Goal: Task Accomplishment & Management: Manage account settings

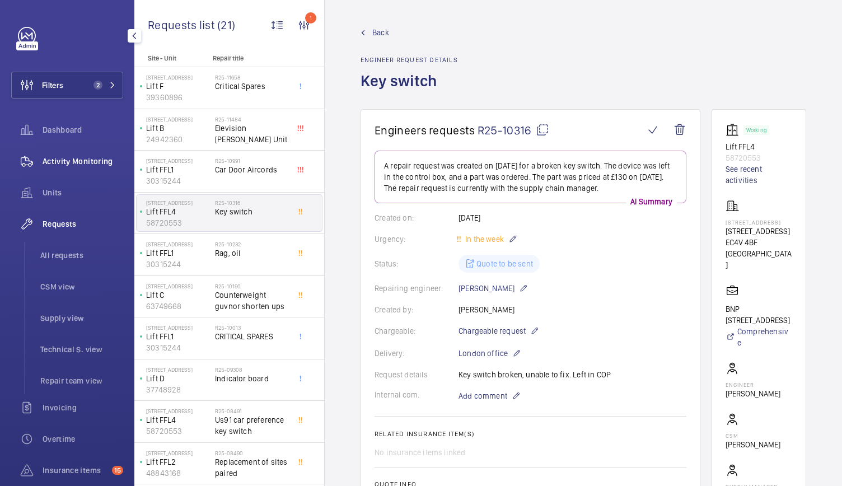
scroll to position [85, 0]
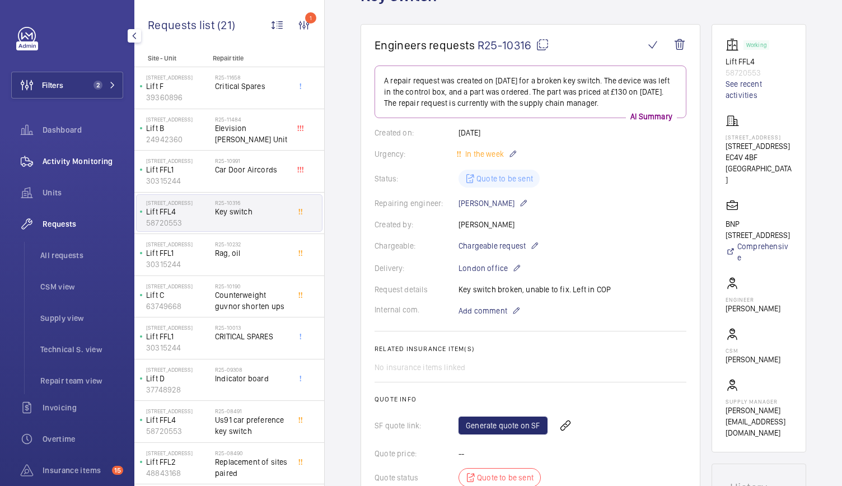
click at [49, 156] on span "Activity Monitoring" at bounding box center [83, 161] width 81 height 11
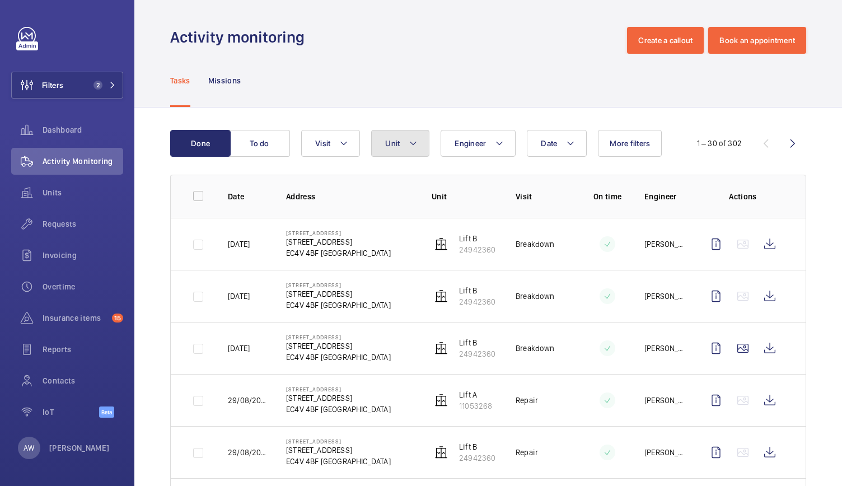
click at [385, 148] on button "Unit" at bounding box center [400, 143] width 58 height 27
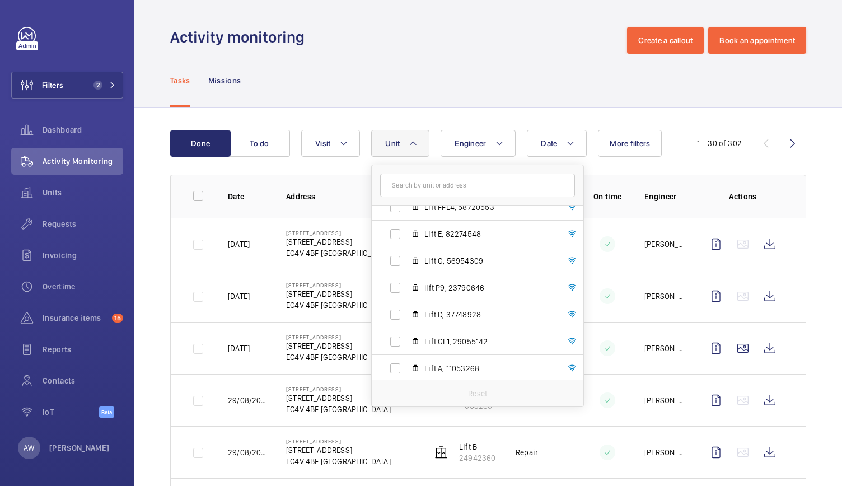
scroll to position [230, 0]
click at [407, 315] on label "Lift D, 37748928" at bounding box center [469, 311] width 194 height 27
click at [407, 315] on input "Lift D, 37748928" at bounding box center [395, 312] width 22 height 22
checkbox input "true"
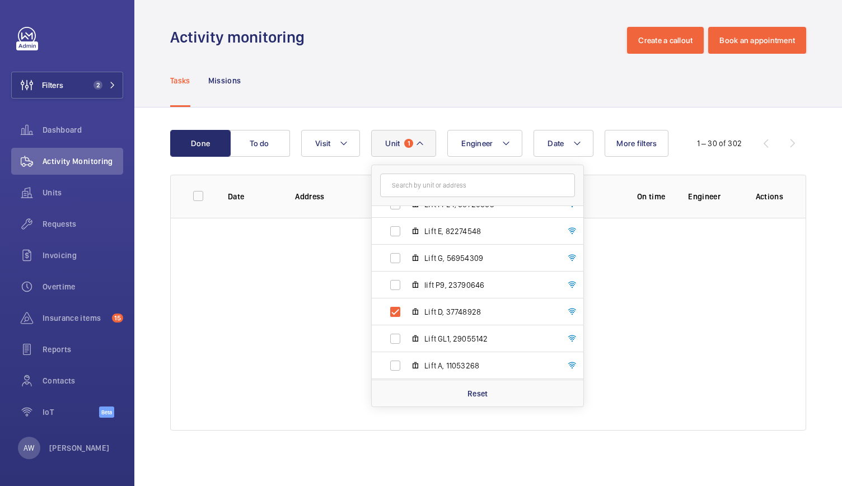
click at [424, 77] on div "Tasks Missions" at bounding box center [488, 80] width 636 height 53
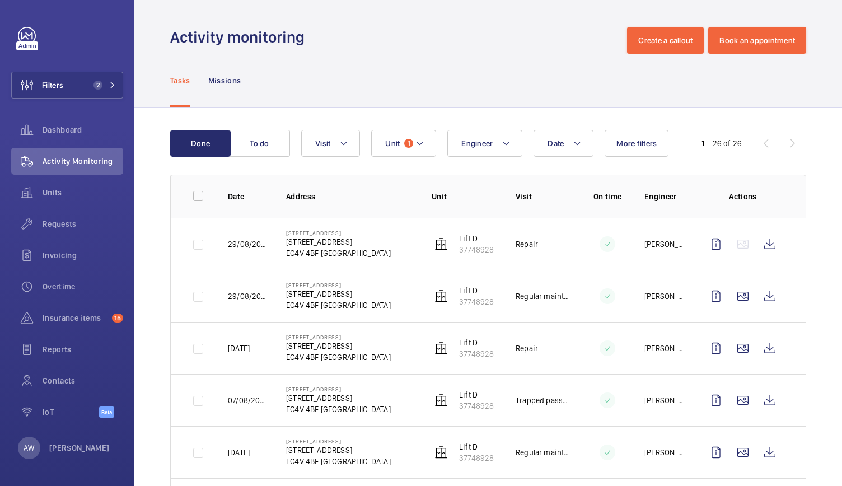
click at [519, 57] on div "Tasks Missions" at bounding box center [488, 80] width 636 height 53
click at [83, 78] on button "Filters 2" at bounding box center [67, 85] width 112 height 27
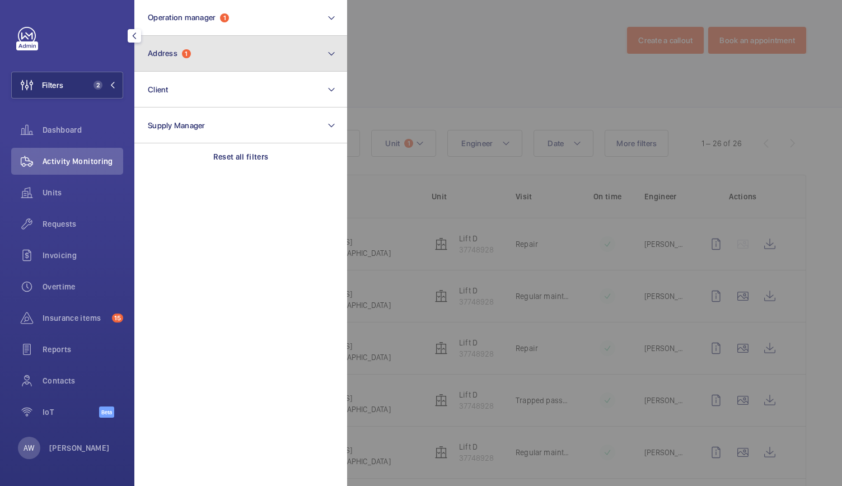
click at [172, 67] on button "Address 1" at bounding box center [240, 54] width 213 height 36
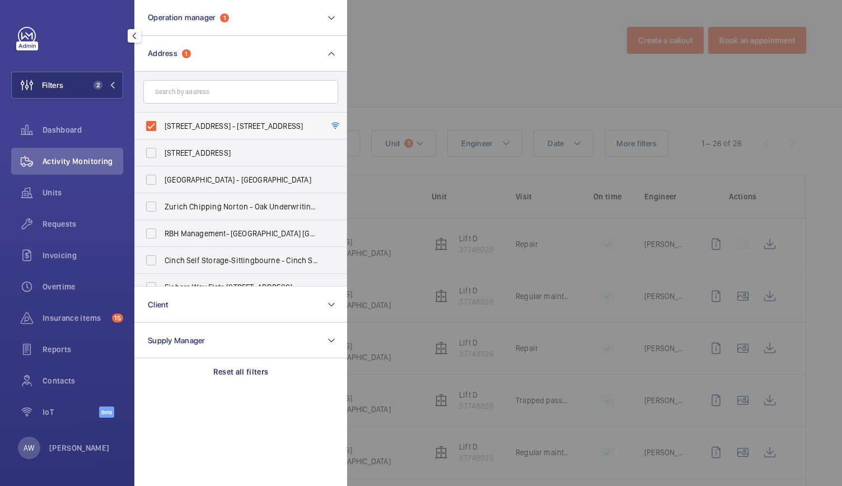
click at [153, 130] on label "[STREET_ADDRESS] - [STREET_ADDRESS]" at bounding box center [232, 126] width 195 height 27
click at [153, 130] on input "[STREET_ADDRESS] - [STREET_ADDRESS]" at bounding box center [151, 126] width 22 height 22
checkbox input "false"
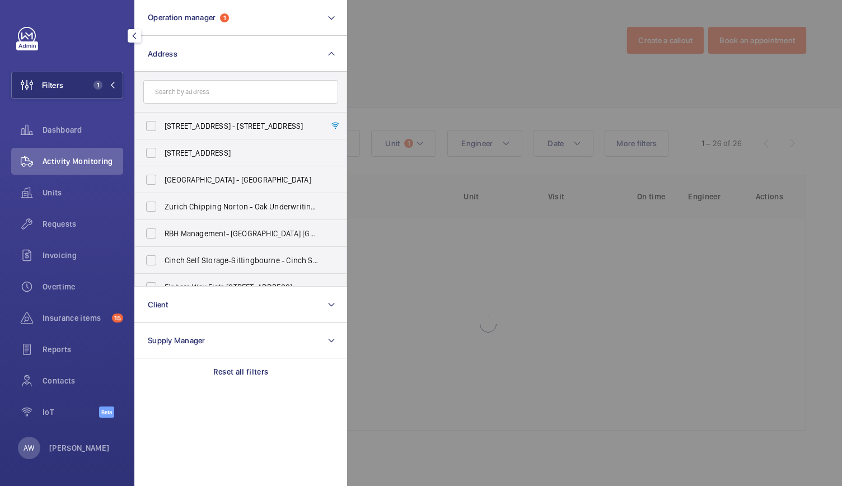
click at [386, 97] on div at bounding box center [768, 243] width 842 height 486
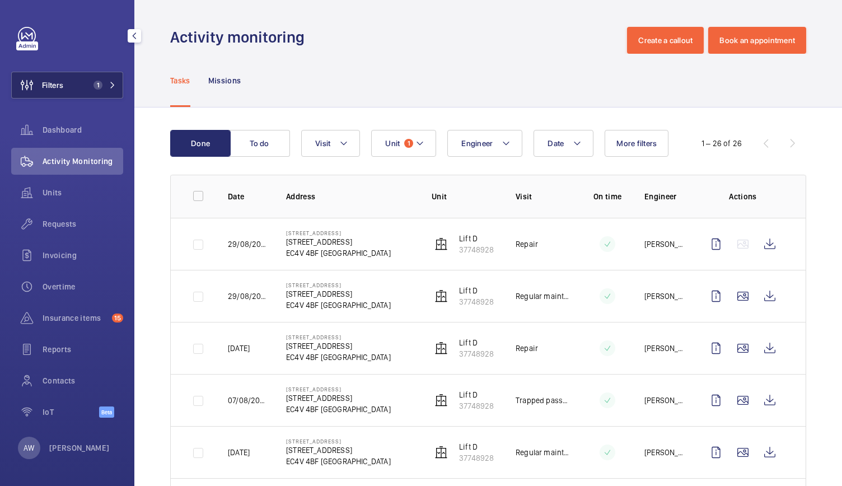
click at [99, 91] on button "Filters 1" at bounding box center [67, 85] width 112 height 27
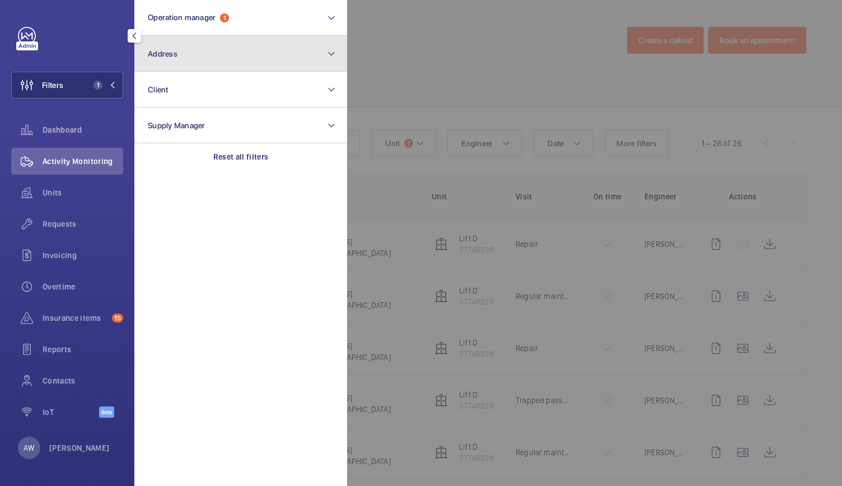
click at [178, 46] on button "Address" at bounding box center [240, 54] width 213 height 36
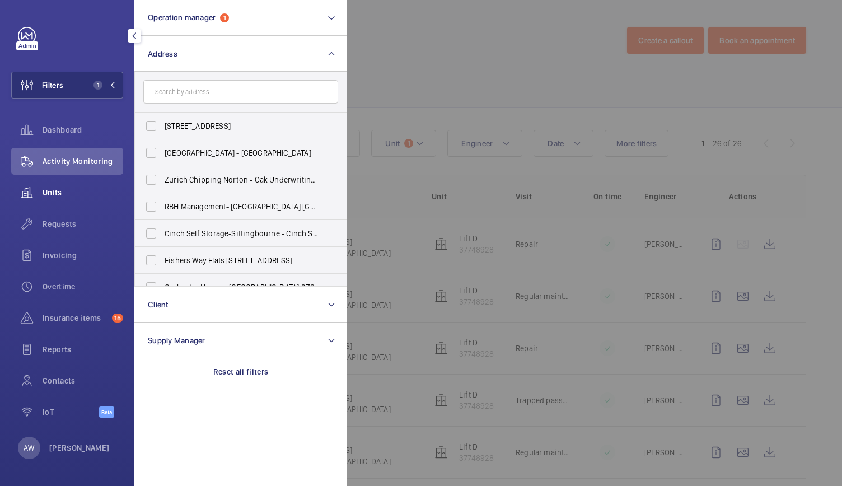
click at [38, 189] on wm-front-icon-button at bounding box center [26, 192] width 31 height 27
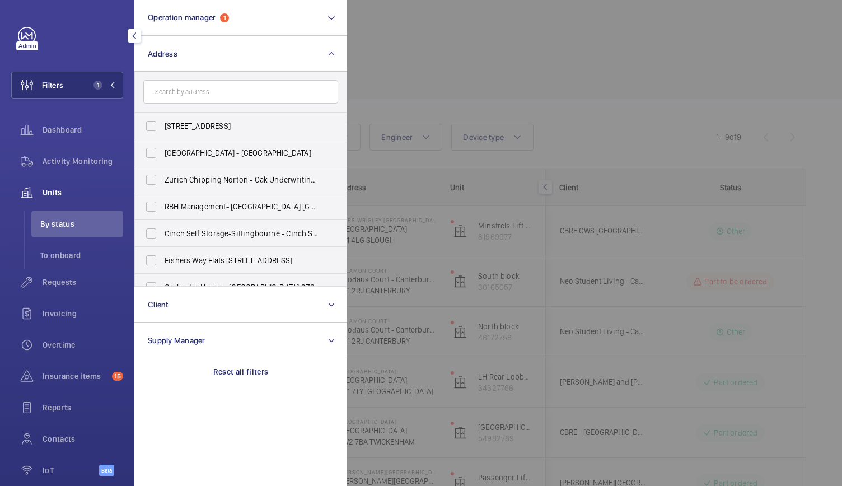
click at [449, 109] on div at bounding box center [768, 243] width 842 height 486
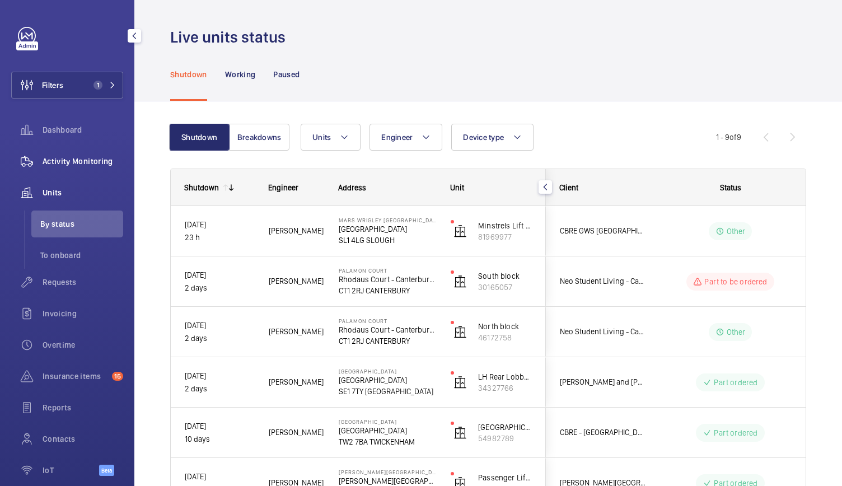
click at [108, 161] on span "Activity Monitoring" at bounding box center [83, 161] width 81 height 11
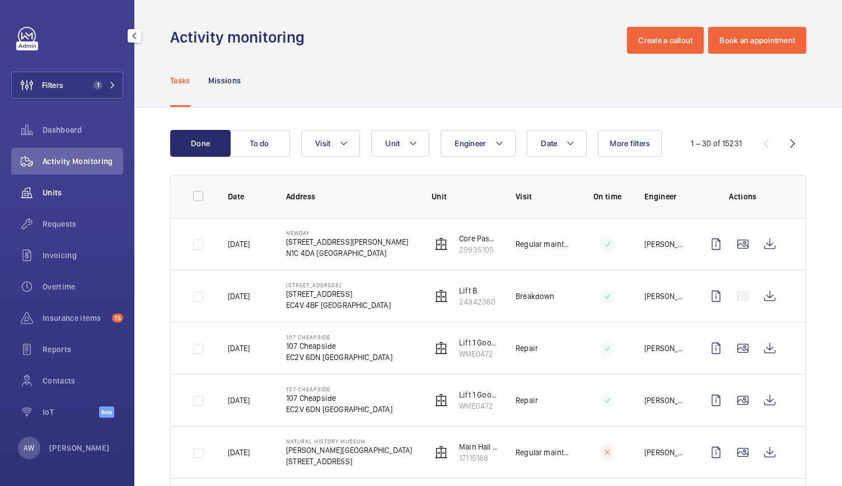
click at [41, 194] on wm-front-icon-button at bounding box center [26, 192] width 31 height 27
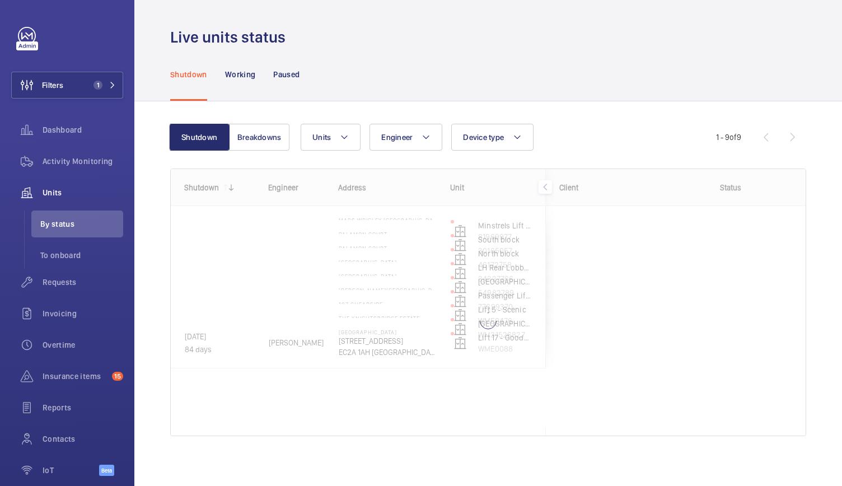
scroll to position [4, 0]
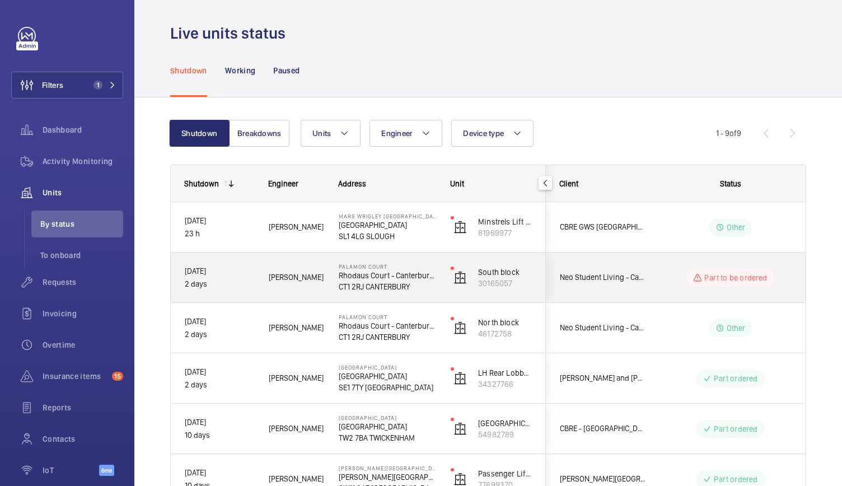
scroll to position [236, 0]
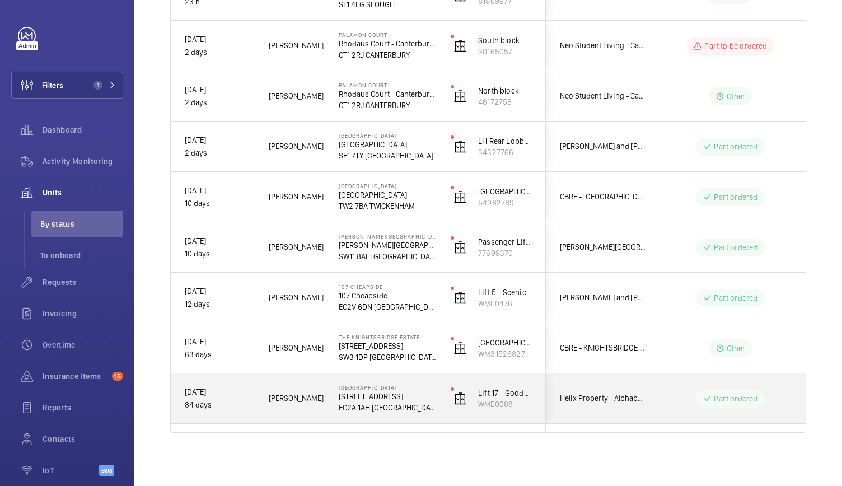
click at [685, 395] on wm-front-pills-cell "Part ordered" at bounding box center [730, 399] width 139 height 18
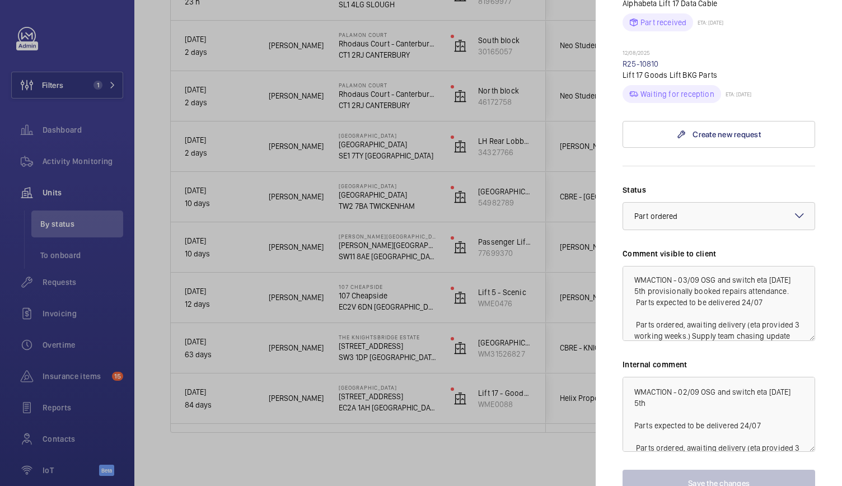
scroll to position [0, 0]
click at [638, 291] on textarea "WMACTION - 03/09 OSG and switch eta [DATE] 5th provisionally booked repairs att…" at bounding box center [719, 303] width 193 height 75
click at [638, 295] on textarea "WMACTION - 03/09 OSG and switch eta [DATE] 5th provisionally booked repairs att…" at bounding box center [719, 303] width 193 height 75
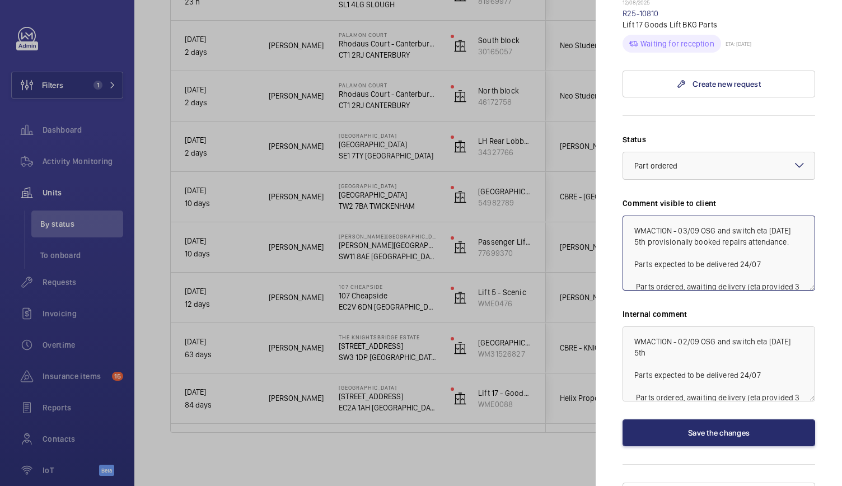
scroll to position [584, 0]
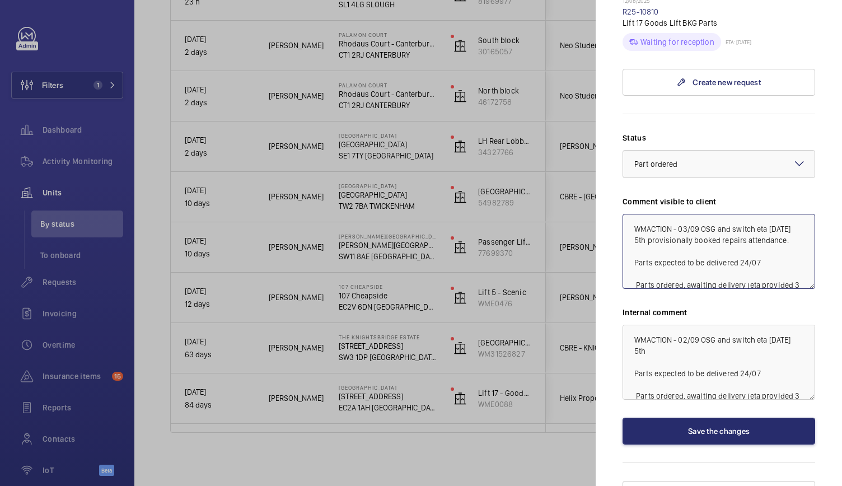
click at [751, 234] on textarea "WMACTION - 03/09 OSG and switch eta [DATE] 5th provisionally booked repairs att…" at bounding box center [719, 251] width 193 height 75
click at [759, 250] on textarea "WMACTION - 03/09 OSG and switch eta [DATE] 5th provisionally booked repairs att…" at bounding box center [719, 251] width 193 height 75
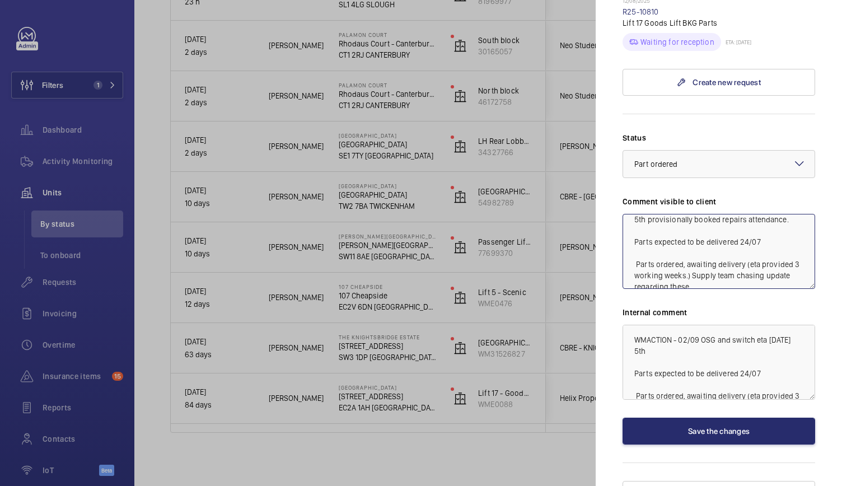
scroll to position [10, 0]
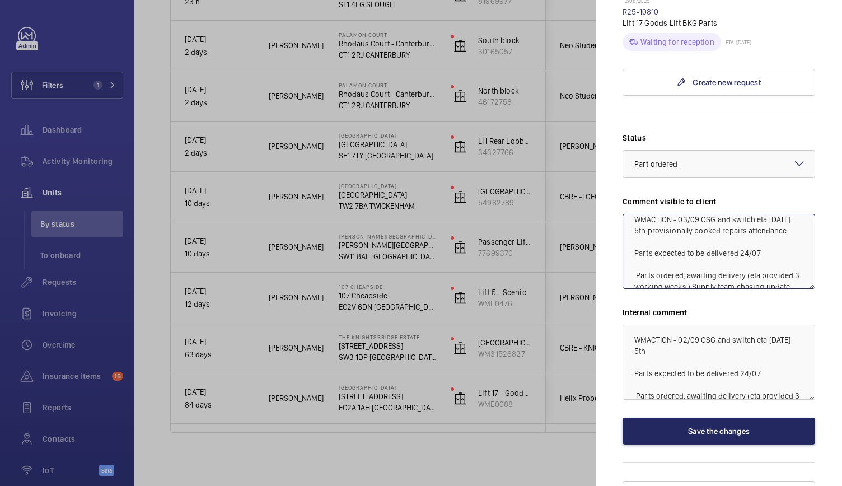
type textarea "WMACTION - 03/09 OSG and switch eta [DATE] 5th provisionally booked repairs att…"
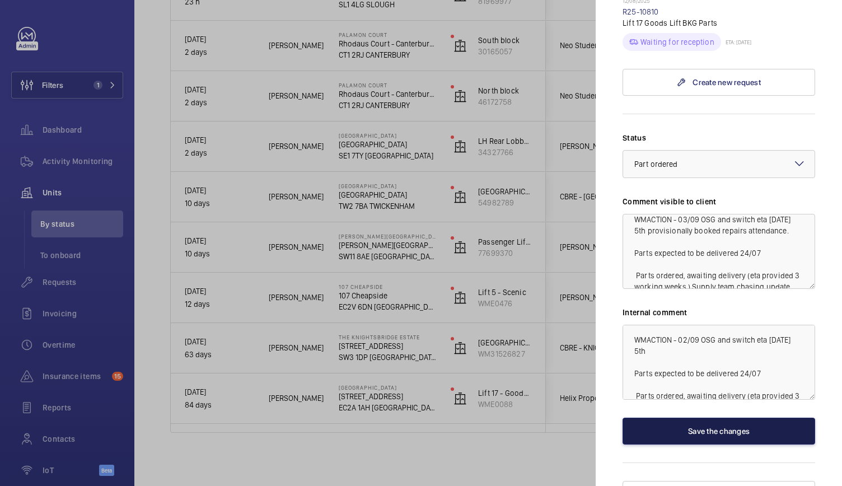
click at [684, 418] on button "Save the changes" at bounding box center [719, 431] width 193 height 27
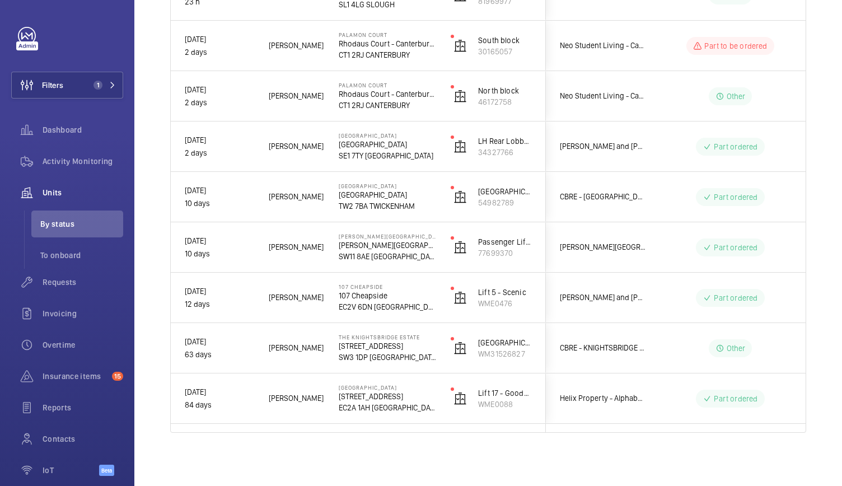
scroll to position [0, 0]
click at [104, 78] on button "Filters 1" at bounding box center [67, 85] width 112 height 27
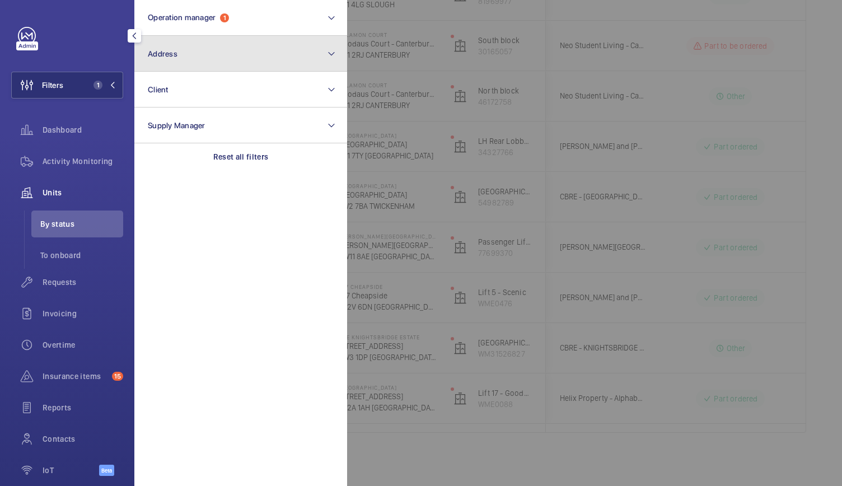
click at [209, 59] on button "Address" at bounding box center [240, 54] width 213 height 36
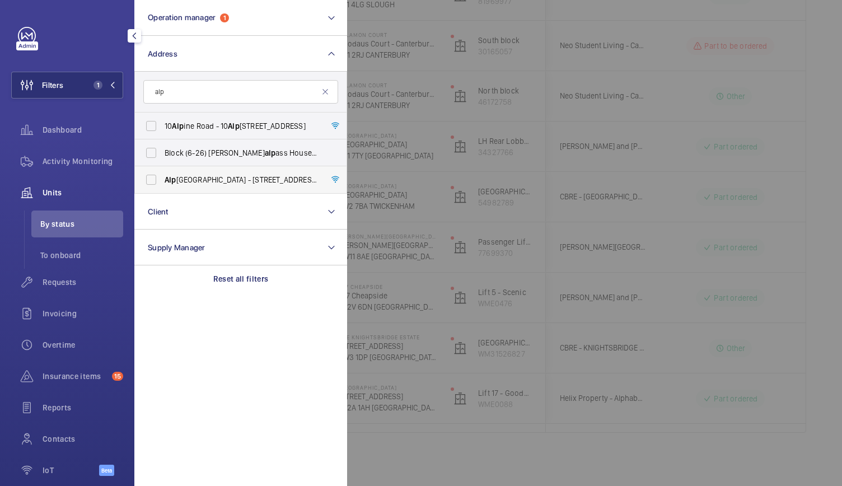
type input "alp"
click at [236, 189] on label "Alp [GEOGRAPHIC_DATA] - [STREET_ADDRESS]" at bounding box center [232, 179] width 195 height 27
click at [162, 189] on input "Alp [GEOGRAPHIC_DATA] - [STREET_ADDRESS]" at bounding box center [151, 180] width 22 height 22
checkbox input "true"
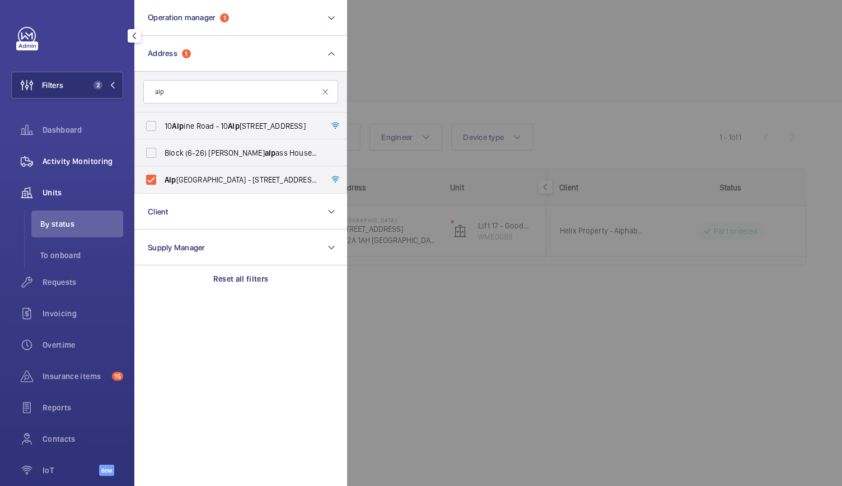
click at [85, 164] on span "Activity Monitoring" at bounding box center [83, 161] width 81 height 11
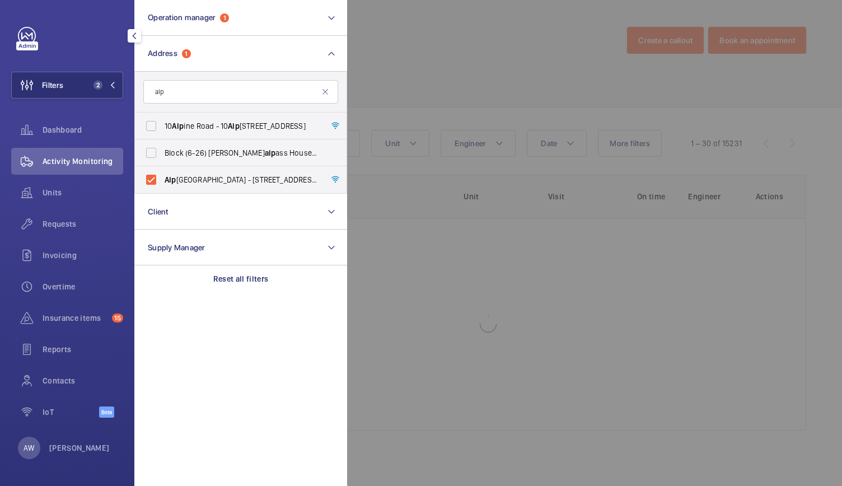
click at [496, 6] on div at bounding box center [768, 243] width 842 height 486
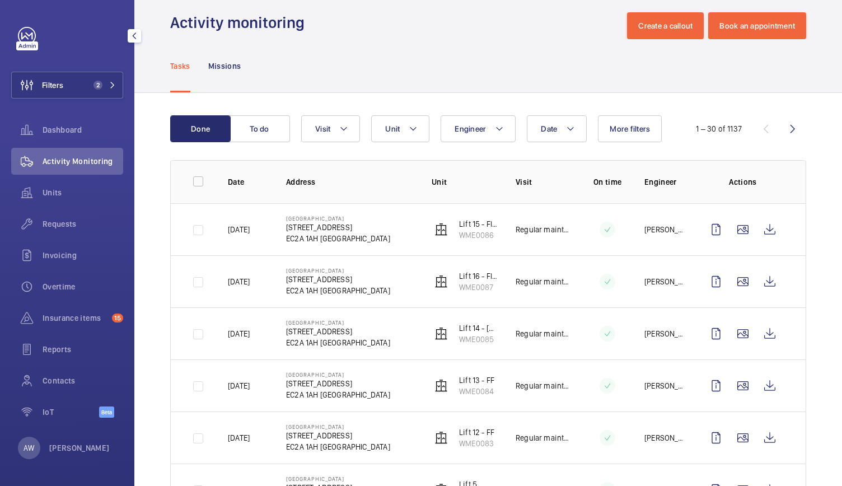
scroll to position [12, 0]
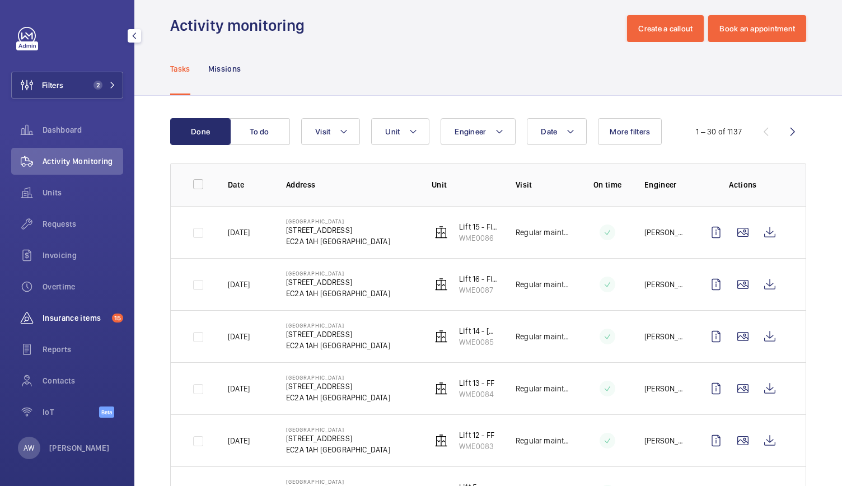
click at [85, 310] on div "Insurance items 15" at bounding box center [67, 318] width 112 height 27
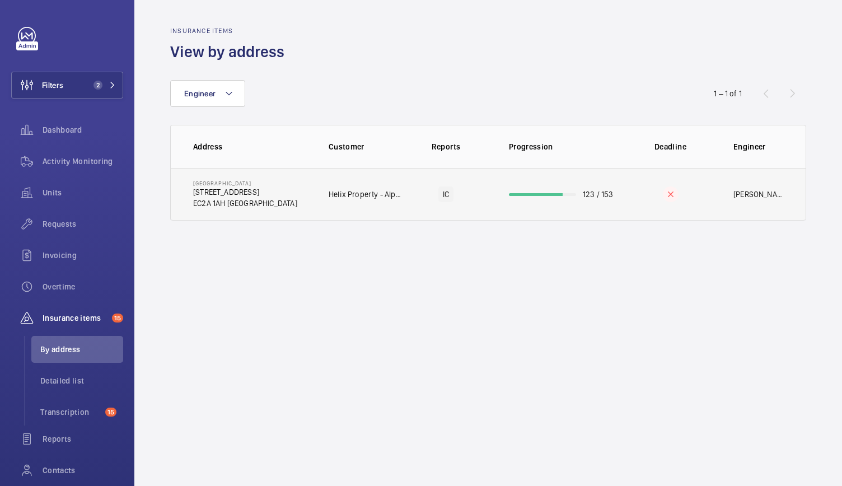
click at [286, 199] on td "[GEOGRAPHIC_DATA] [STREET_ADDRESS]" at bounding box center [241, 194] width 140 height 53
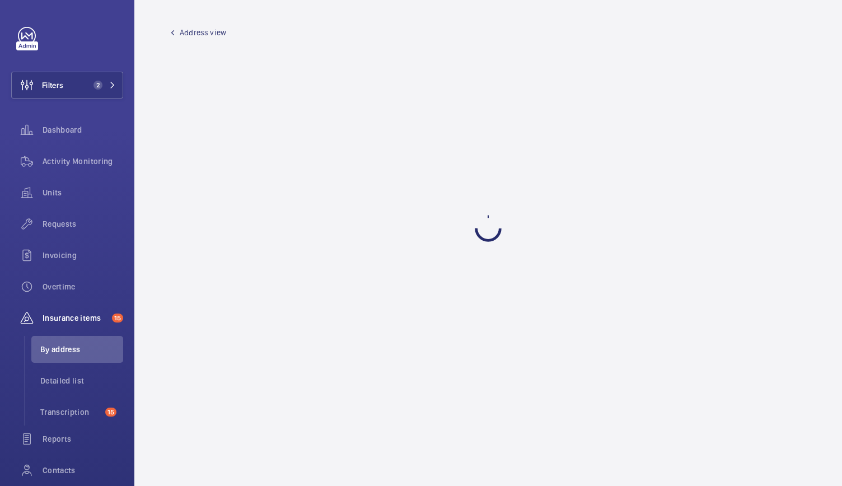
click at [185, 35] on span "Address view" at bounding box center [203, 32] width 46 height 11
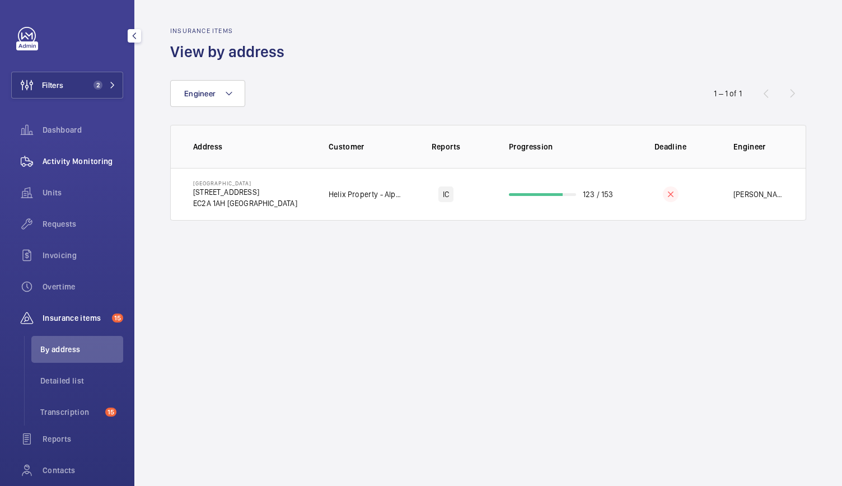
click at [85, 167] on div "Activity Monitoring" at bounding box center [67, 161] width 112 height 27
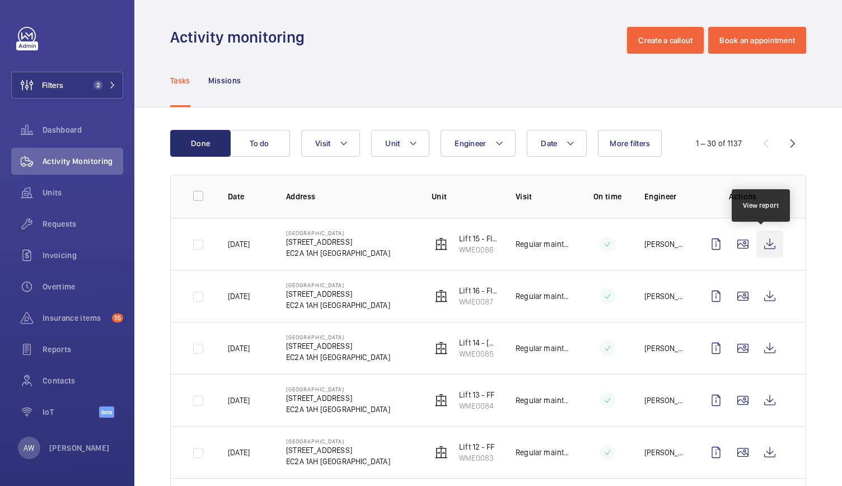
click at [760, 250] on wm-front-icon-button at bounding box center [770, 244] width 27 height 27
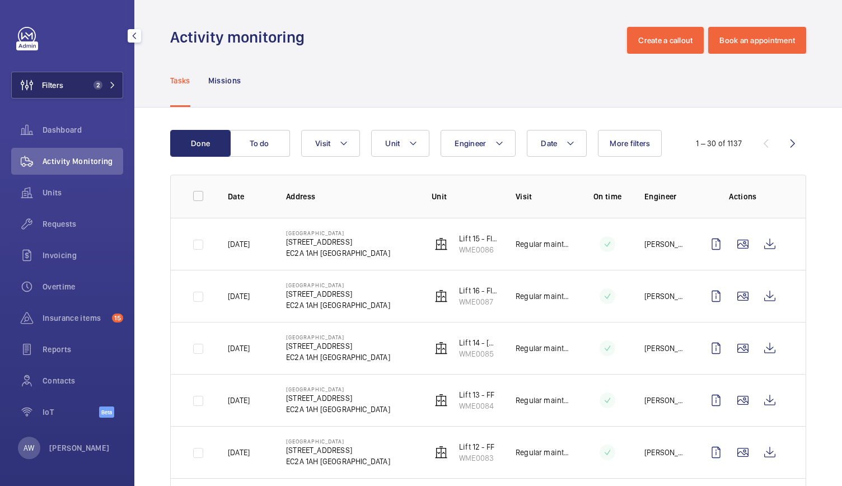
click at [110, 97] on button "Filters 2" at bounding box center [67, 85] width 112 height 27
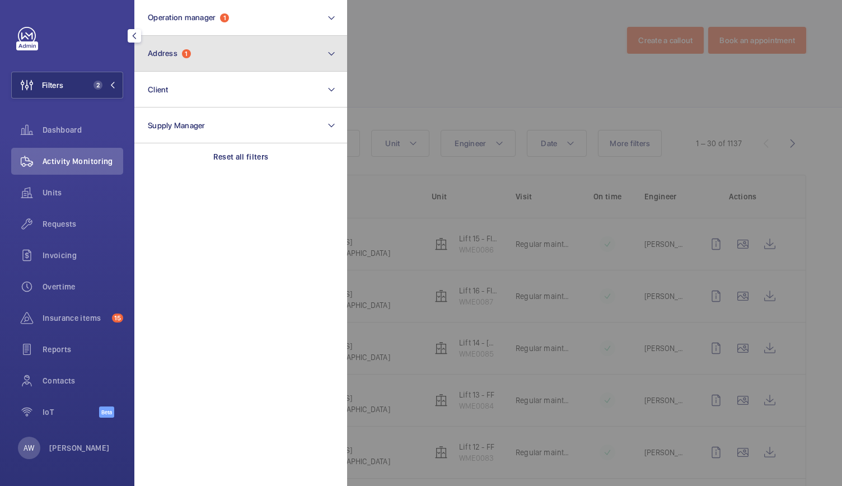
click at [178, 61] on button "Address 1" at bounding box center [240, 54] width 213 height 36
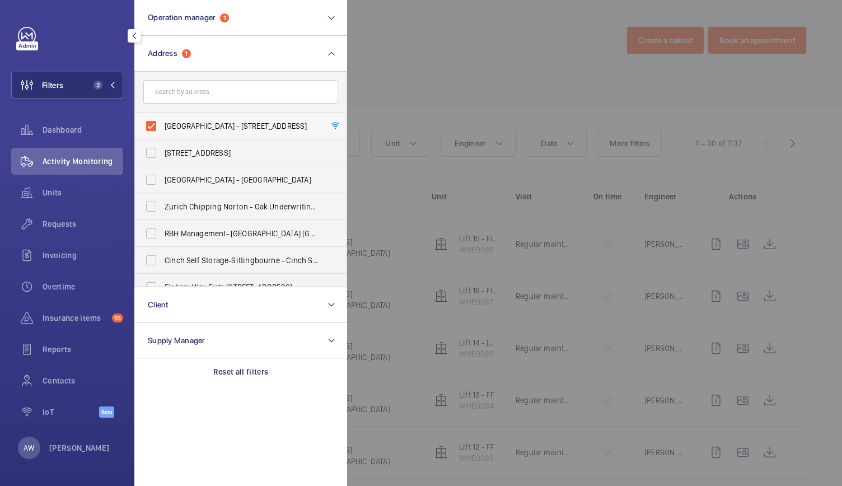
click at [152, 128] on label "[GEOGRAPHIC_DATA] - [STREET_ADDRESS]" at bounding box center [232, 126] width 195 height 27
click at [152, 128] on input "[GEOGRAPHIC_DATA] - [STREET_ADDRESS]" at bounding box center [151, 126] width 22 height 22
checkbox input "false"
click at [475, 57] on div at bounding box center [768, 243] width 842 height 486
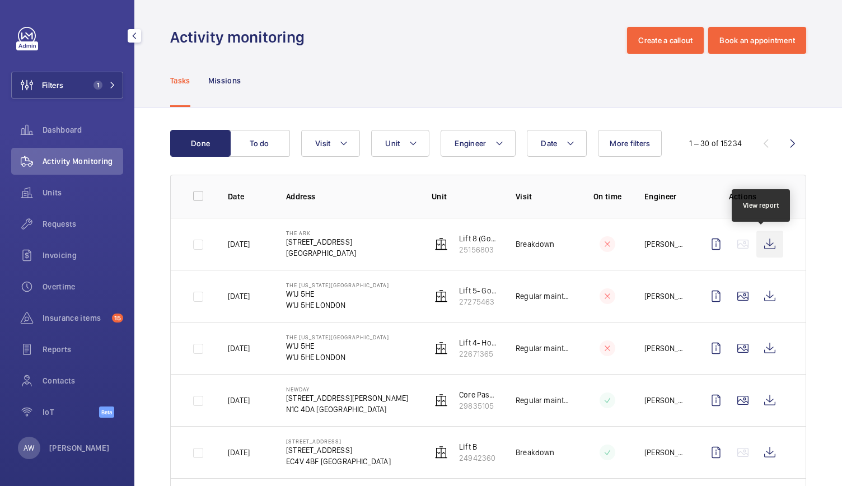
click at [762, 242] on wm-front-icon-button at bounding box center [770, 244] width 27 height 27
click at [45, 190] on span "Units" at bounding box center [83, 192] width 81 height 11
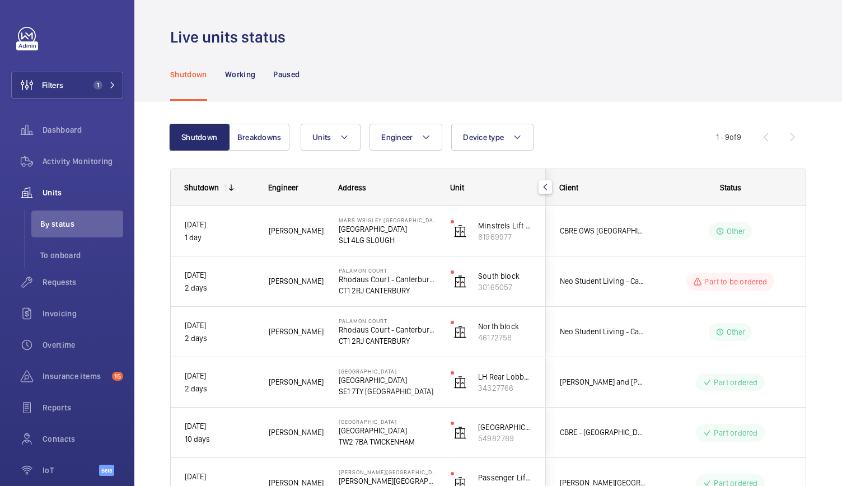
click at [696, 68] on div "Shutdown Working Paused" at bounding box center [488, 74] width 636 height 53
click at [521, 42] on div "Live units status" at bounding box center [488, 37] width 636 height 21
click at [67, 278] on span "Requests" at bounding box center [83, 282] width 81 height 11
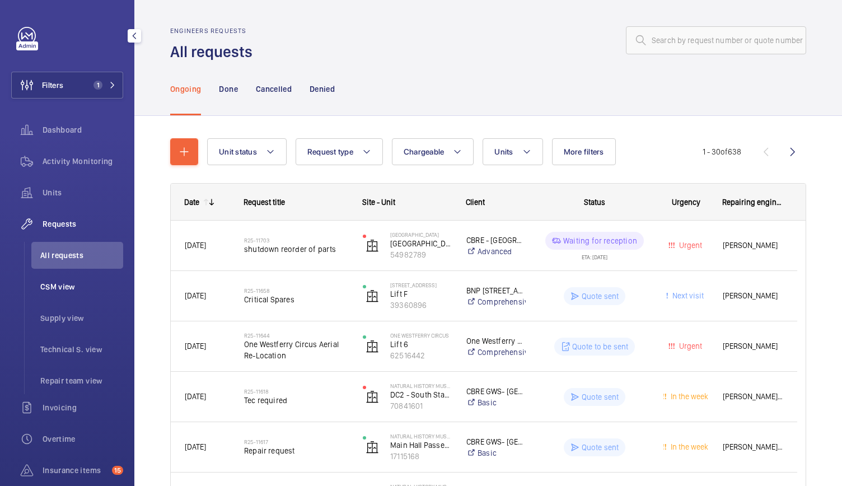
click at [55, 286] on span "CSM view" at bounding box center [81, 286] width 83 height 11
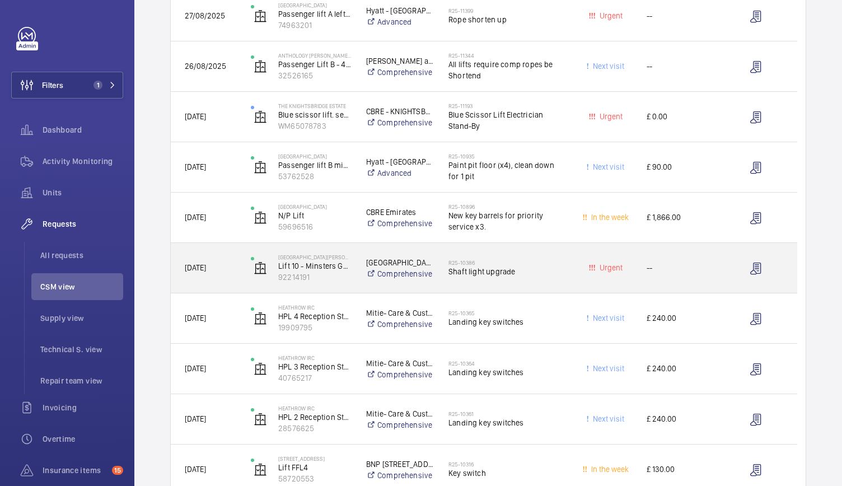
scroll to position [536, 0]
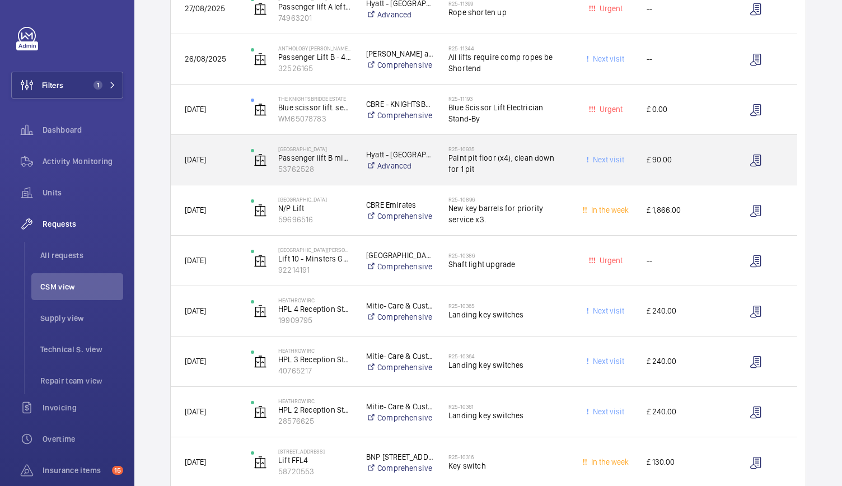
click at [348, 176] on div "[GEOGRAPHIC_DATA] lift B middle [PERSON_NAME]/selcom 53762528" at bounding box center [294, 160] width 114 height 46
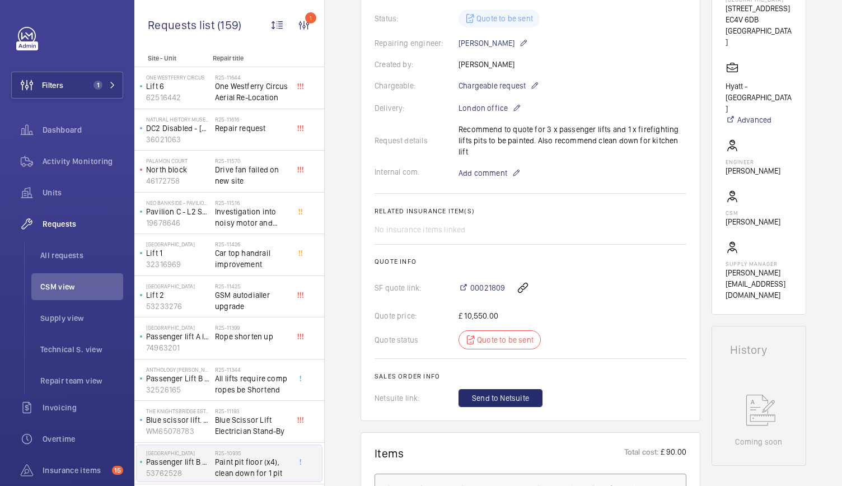
scroll to position [263, 0]
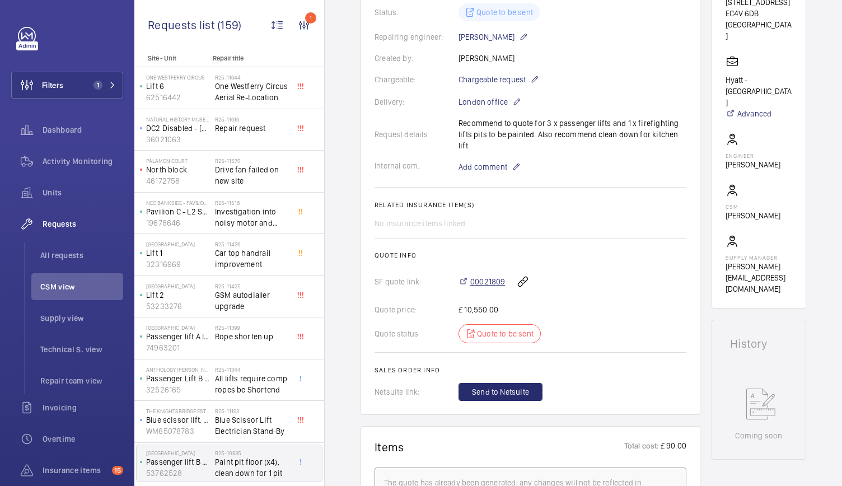
click at [485, 276] on span "00021809" at bounding box center [487, 281] width 35 height 11
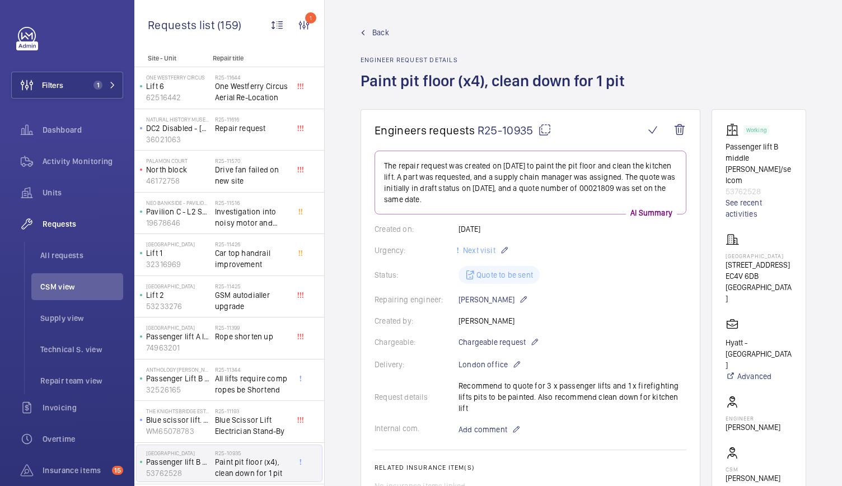
click at [373, 27] on span "Back" at bounding box center [380, 32] width 17 height 11
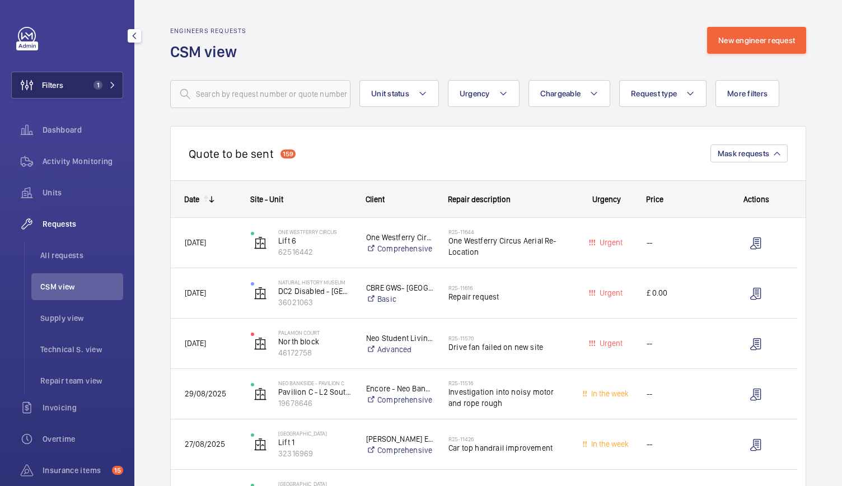
click at [95, 81] on span "1" at bounding box center [98, 85] width 9 height 9
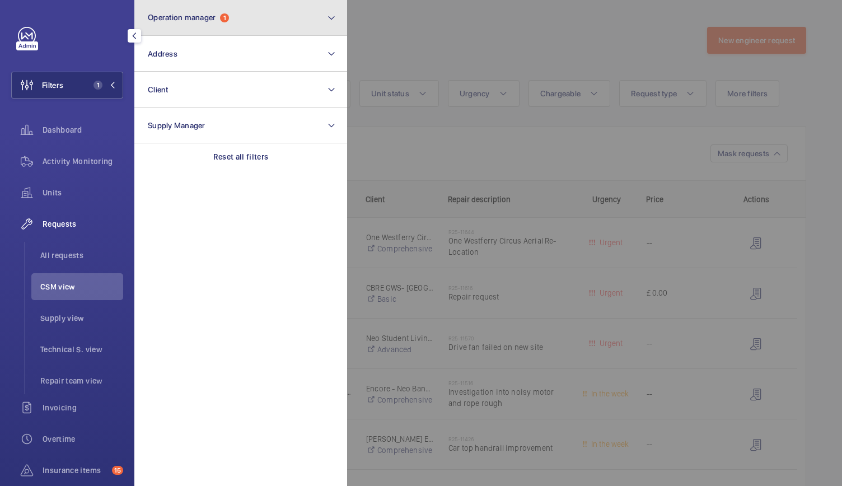
click at [180, 27] on button "Operation manager 1" at bounding box center [240, 18] width 213 height 36
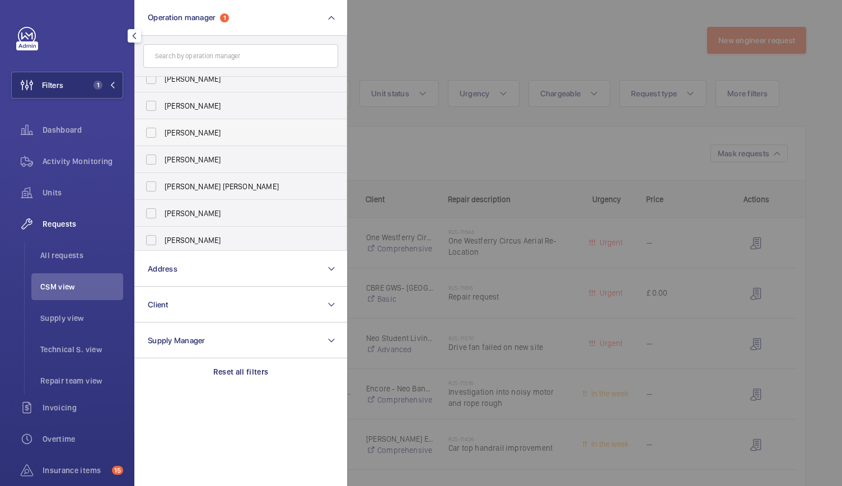
scroll to position [40, 0]
click at [183, 153] on span "[PERSON_NAME]" at bounding box center [242, 157] width 154 height 11
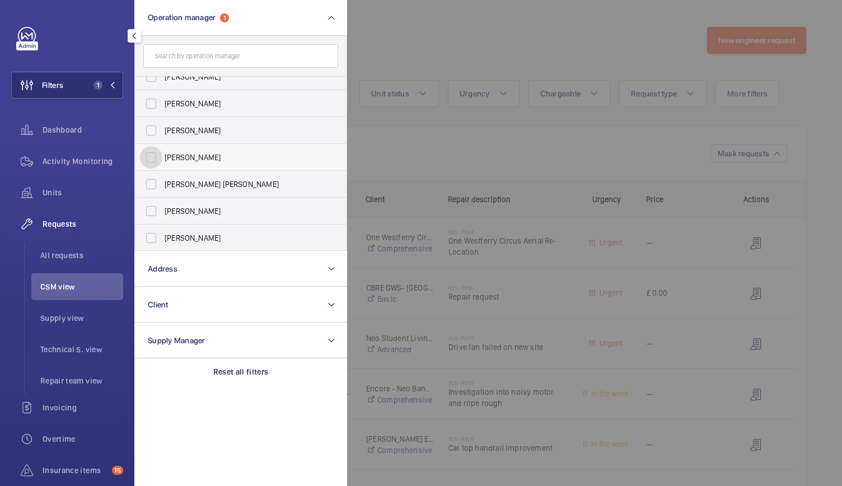
click at [162, 153] on input "[PERSON_NAME]" at bounding box center [151, 157] width 22 height 22
checkbox input "true"
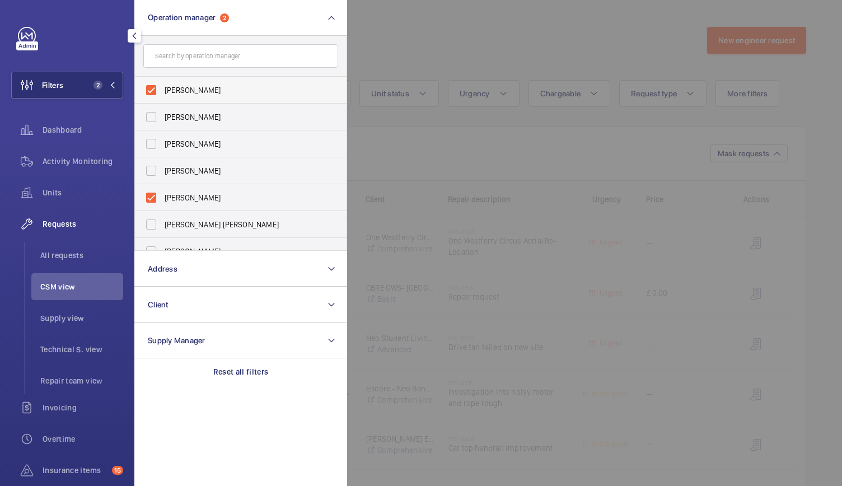
click at [150, 86] on label "[PERSON_NAME]" at bounding box center [232, 90] width 195 height 27
click at [150, 86] on input "[PERSON_NAME]" at bounding box center [151, 90] width 22 height 22
checkbox input "false"
click at [403, 134] on div at bounding box center [768, 243] width 842 height 486
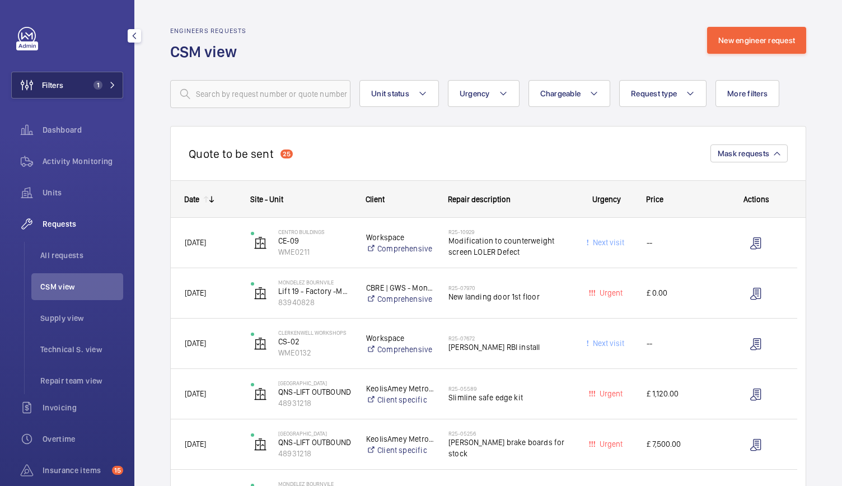
click at [113, 77] on button "Filters 1" at bounding box center [67, 85] width 112 height 27
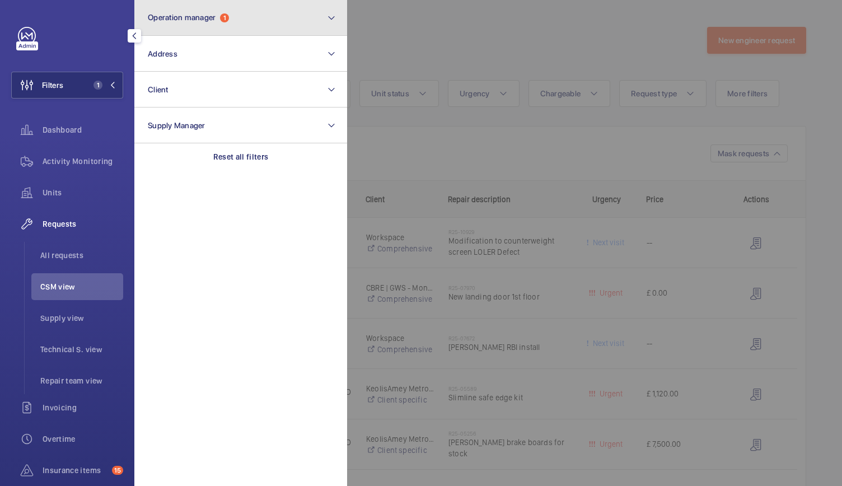
click at [214, 22] on button "Operation manager 1" at bounding box center [240, 18] width 213 height 36
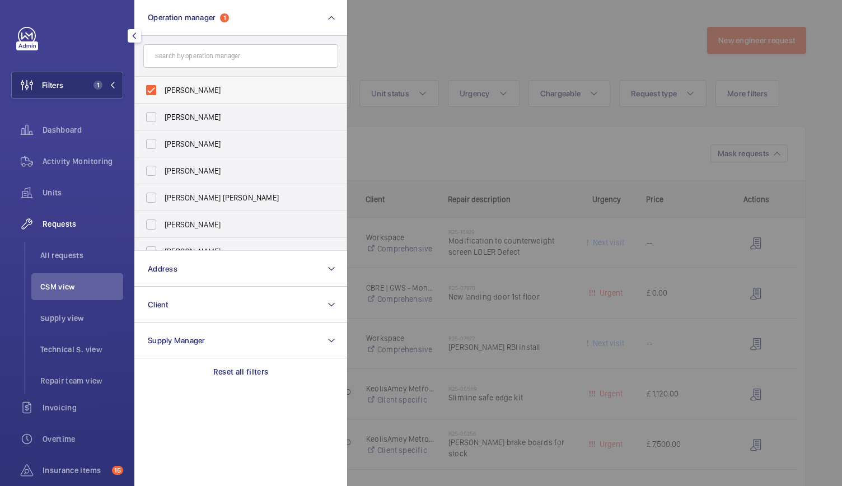
click at [150, 90] on label "[PERSON_NAME]" at bounding box center [232, 90] width 195 height 27
click at [150, 90] on input "[PERSON_NAME]" at bounding box center [151, 90] width 22 height 22
checkbox input "false"
click at [193, 201] on span "[PERSON_NAME] [PERSON_NAME]" at bounding box center [242, 197] width 154 height 11
click at [162, 201] on input "[PERSON_NAME] [PERSON_NAME]" at bounding box center [151, 197] width 22 height 22
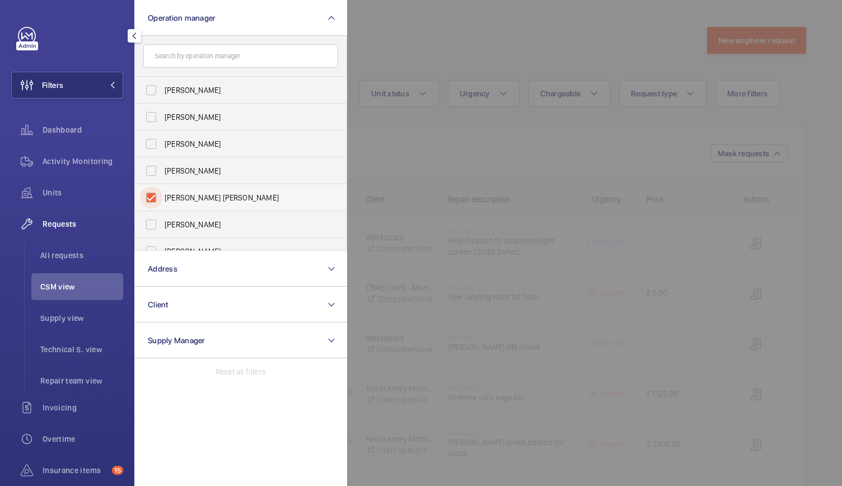
checkbox input "true"
click at [417, 154] on div at bounding box center [768, 243] width 842 height 486
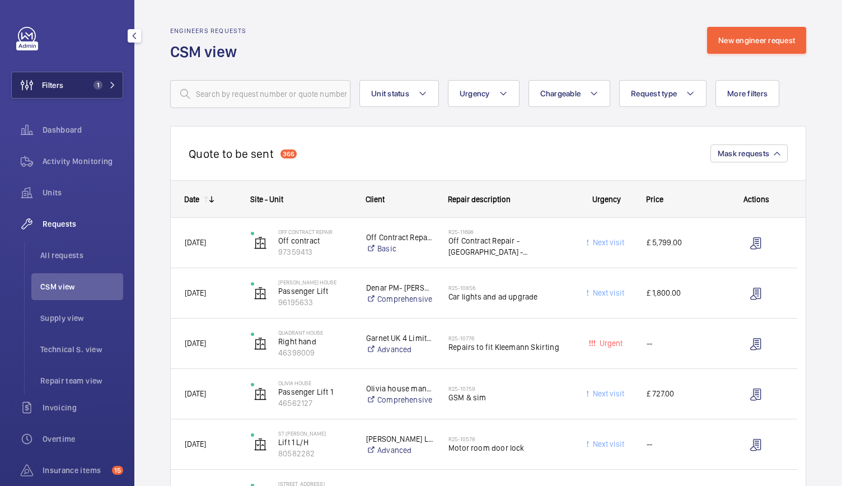
click at [95, 81] on span "1" at bounding box center [98, 85] width 9 height 9
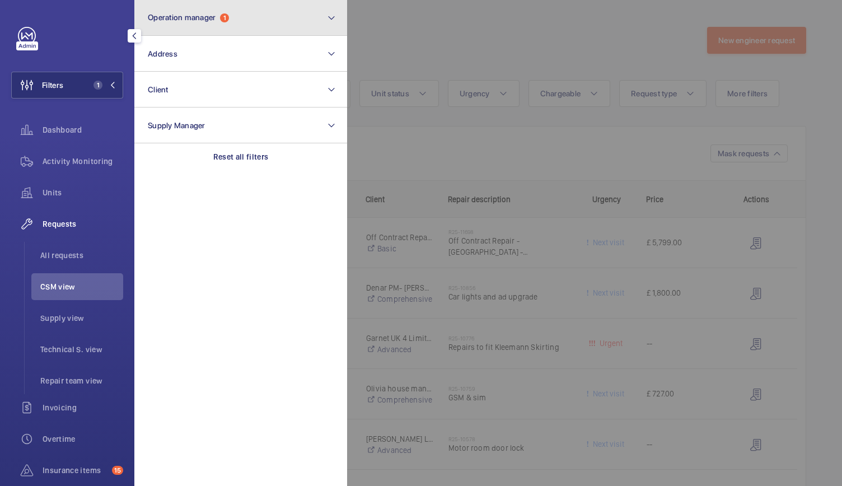
click at [215, 22] on button "Operation manager 1" at bounding box center [240, 18] width 213 height 36
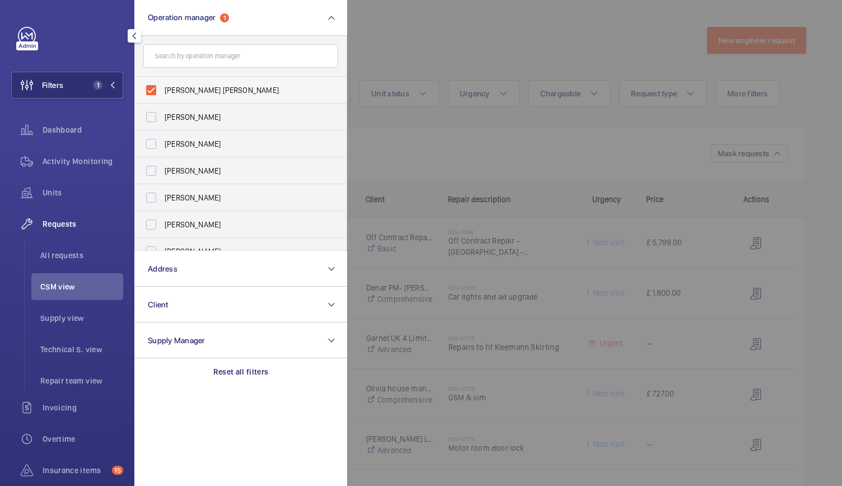
click at [153, 90] on label "[PERSON_NAME] [PERSON_NAME]" at bounding box center [232, 90] width 195 height 27
click at [153, 90] on input "[PERSON_NAME] [PERSON_NAME]" at bounding box center [151, 90] width 22 height 22
checkbox input "false"
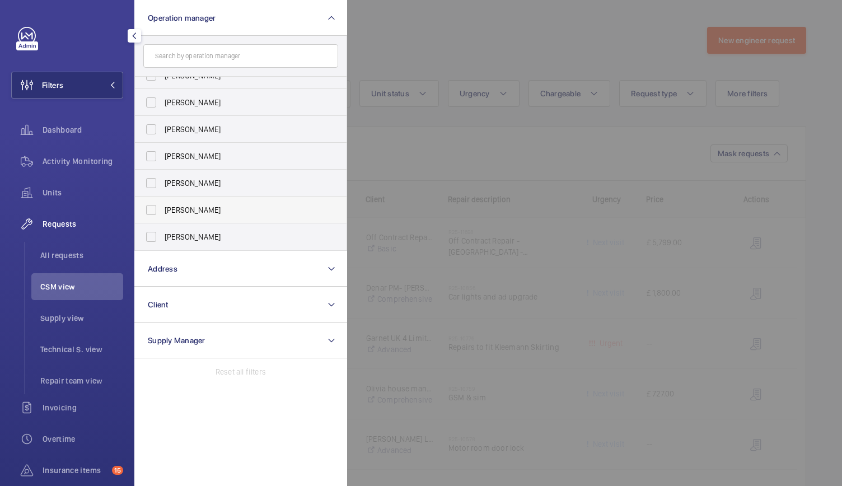
click at [189, 238] on span "[PERSON_NAME]" at bounding box center [242, 236] width 154 height 11
click at [162, 238] on input "[PERSON_NAME]" at bounding box center [151, 237] width 22 height 22
checkbox input "true"
click at [504, 156] on div at bounding box center [768, 243] width 842 height 486
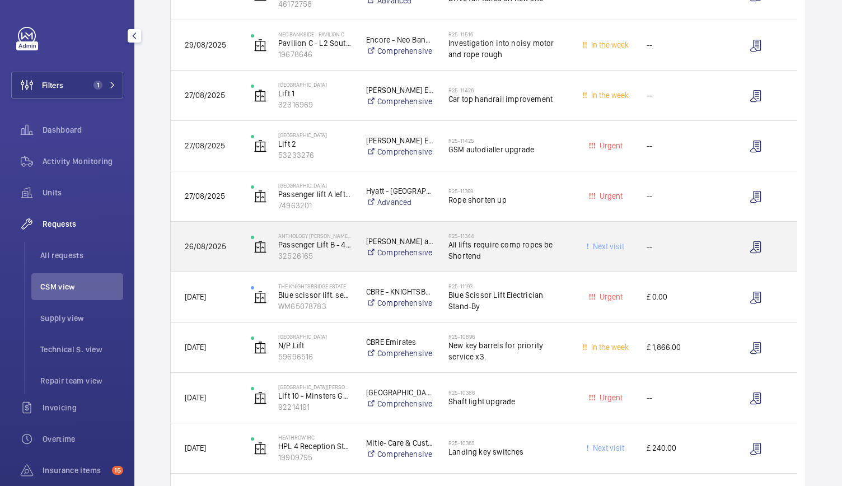
scroll to position [356, 0]
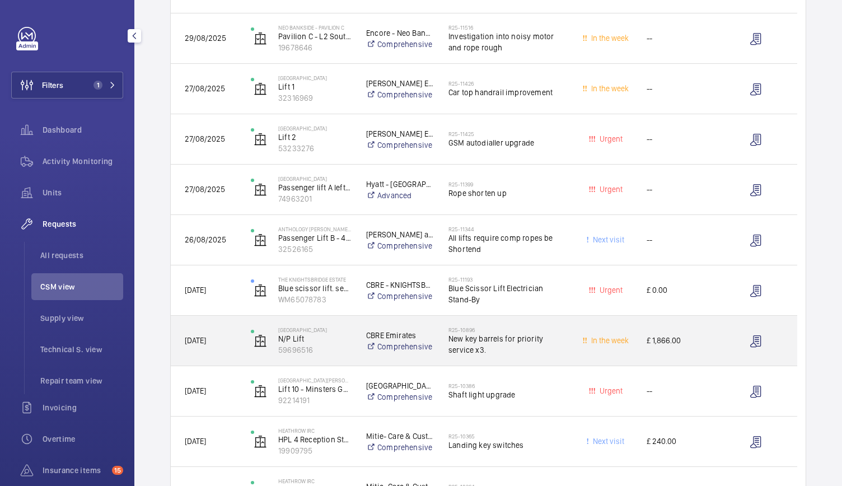
click at [347, 365] on div "[GEOGRAPHIC_DATA] N/P Lift 59696516" at bounding box center [294, 341] width 115 height 50
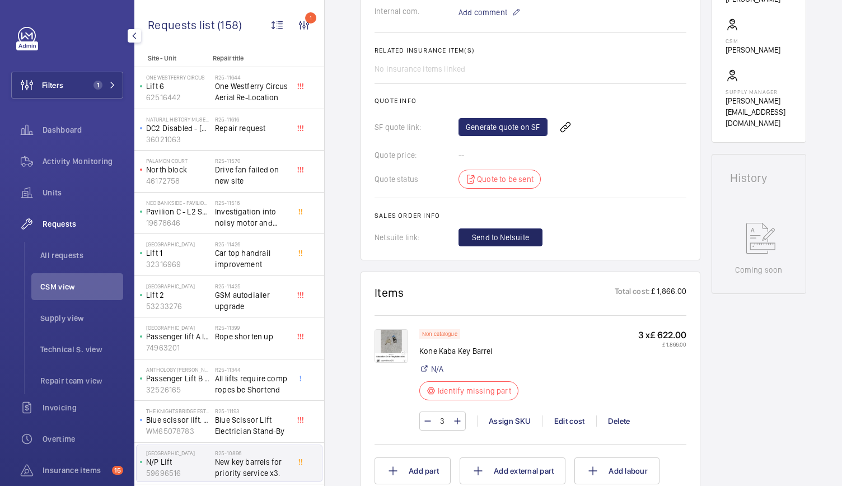
scroll to position [394, 0]
click at [512, 125] on link "Generate quote on SF" at bounding box center [503, 128] width 89 height 18
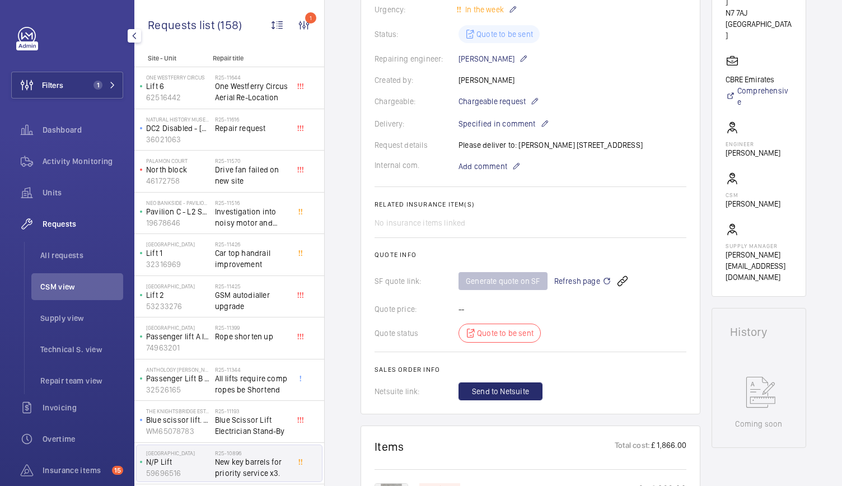
scroll to position [0, 0]
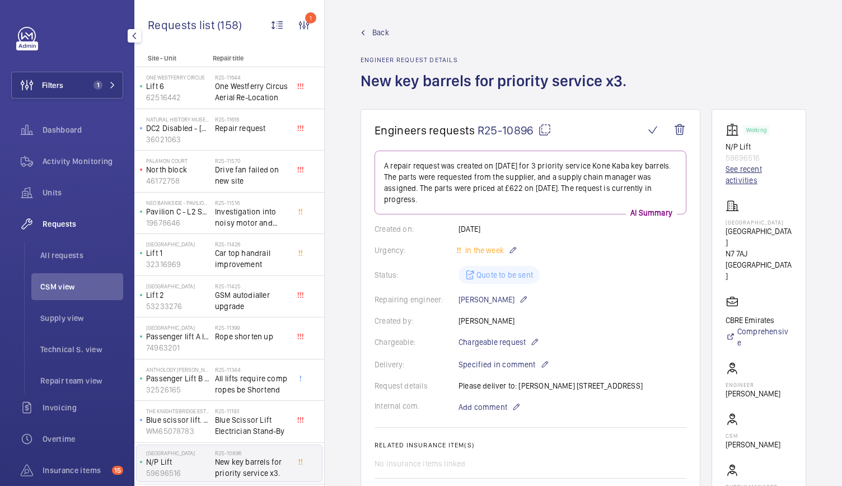
click at [736, 174] on link "See recent activities" at bounding box center [759, 175] width 67 height 22
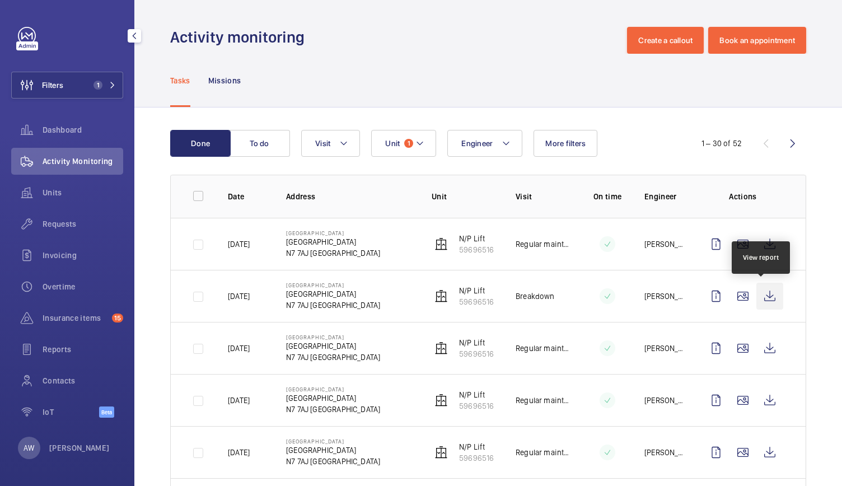
click at [763, 297] on wm-front-icon-button at bounding box center [770, 296] width 27 height 27
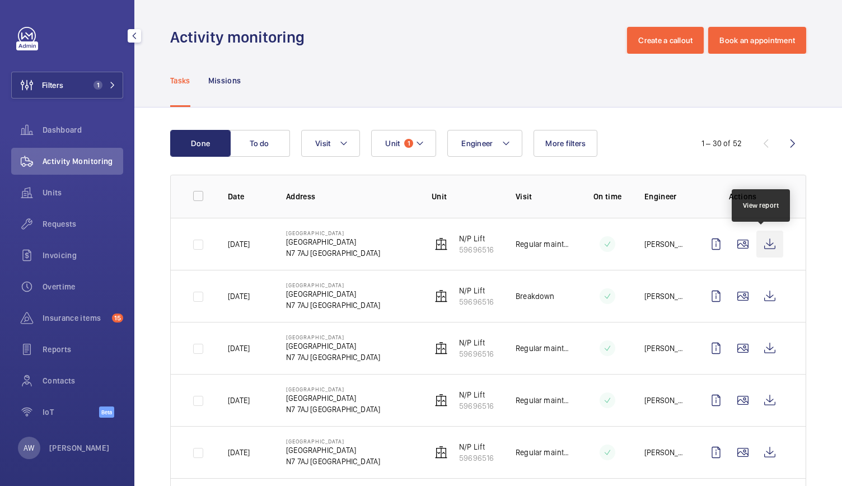
click at [767, 247] on wm-front-icon-button at bounding box center [770, 244] width 27 height 27
click at [65, 227] on span "Requests" at bounding box center [83, 223] width 81 height 11
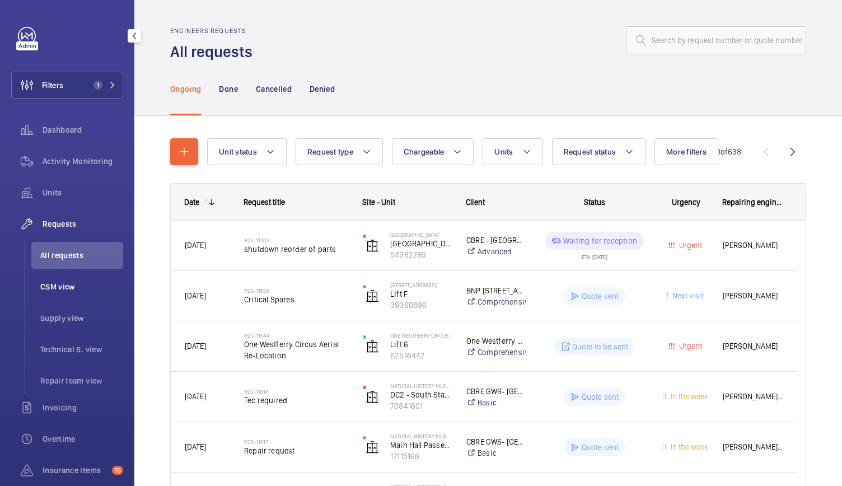
click at [78, 282] on span "CSM view" at bounding box center [81, 286] width 83 height 11
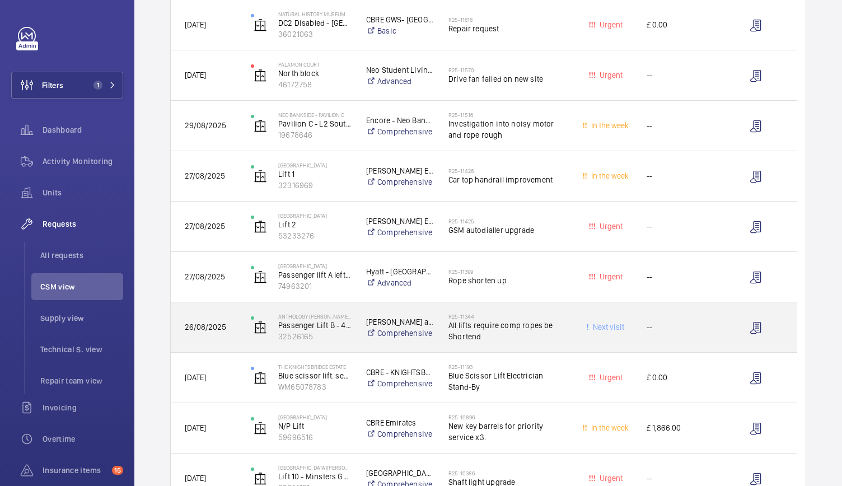
scroll to position [371, 0]
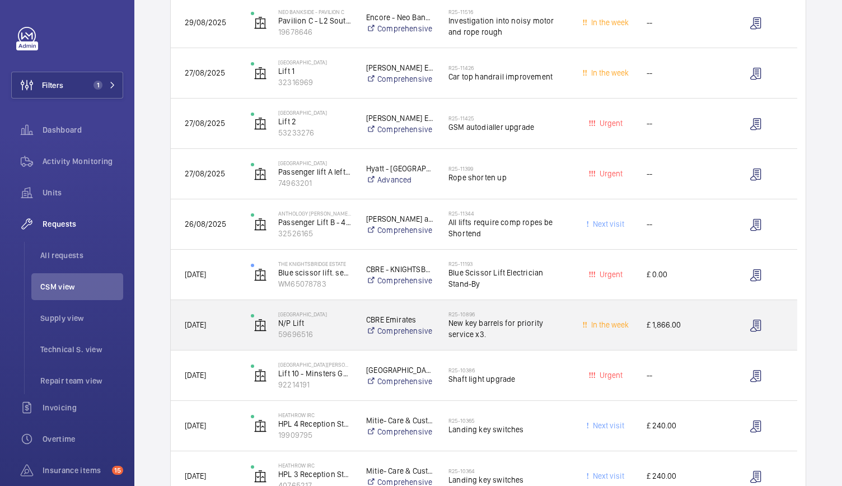
click at [572, 330] on div "In the week" at bounding box center [599, 324] width 65 height 35
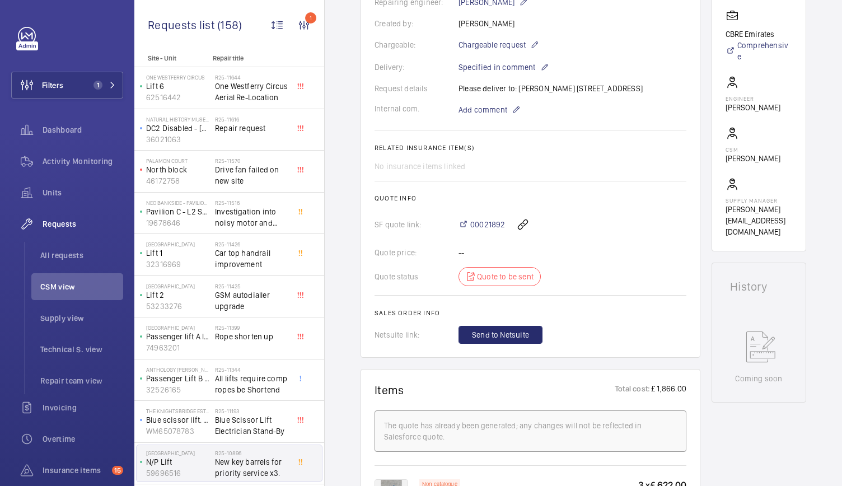
scroll to position [307, 0]
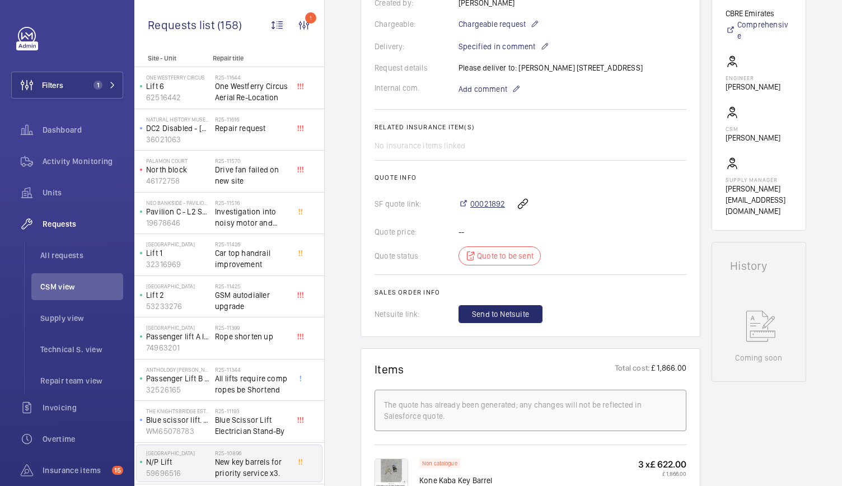
click at [487, 209] on span "00021892" at bounding box center [487, 203] width 35 height 11
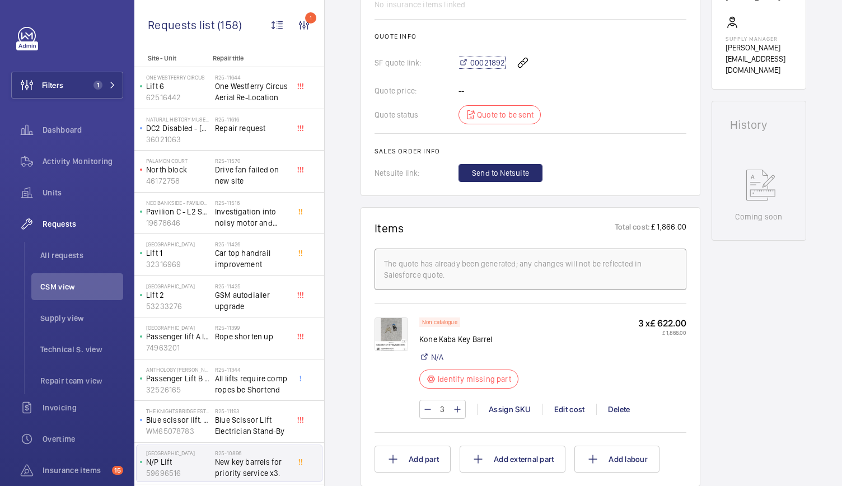
scroll to position [449, 0]
click at [405, 351] on img at bounding box center [392, 334] width 34 height 34
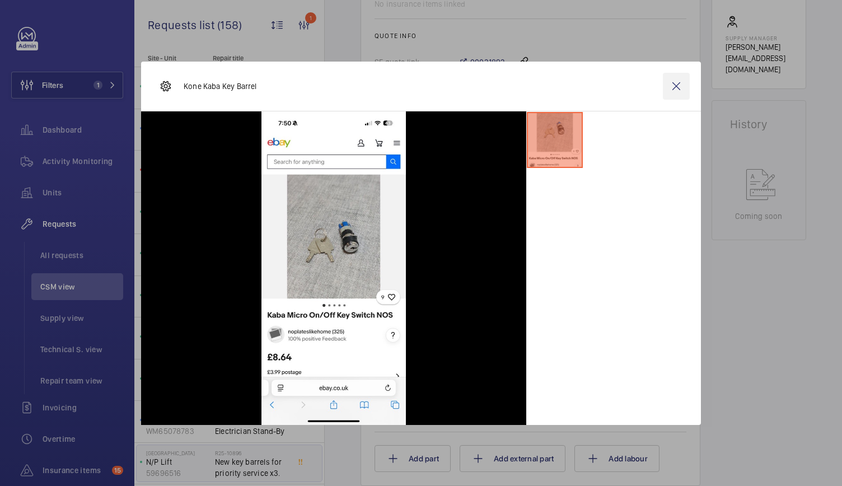
click at [674, 87] on wm-front-icon-button at bounding box center [676, 86] width 27 height 27
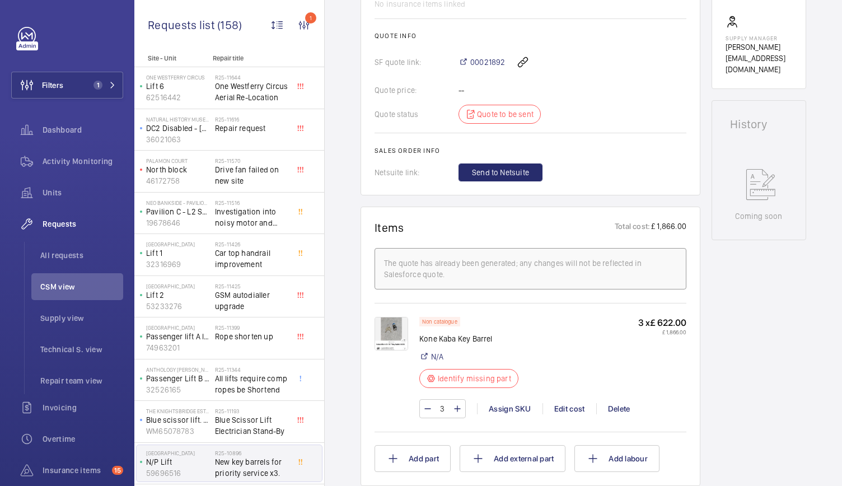
click at [384, 346] on img at bounding box center [392, 334] width 34 height 34
